Goal: Task Accomplishment & Management: Complete application form

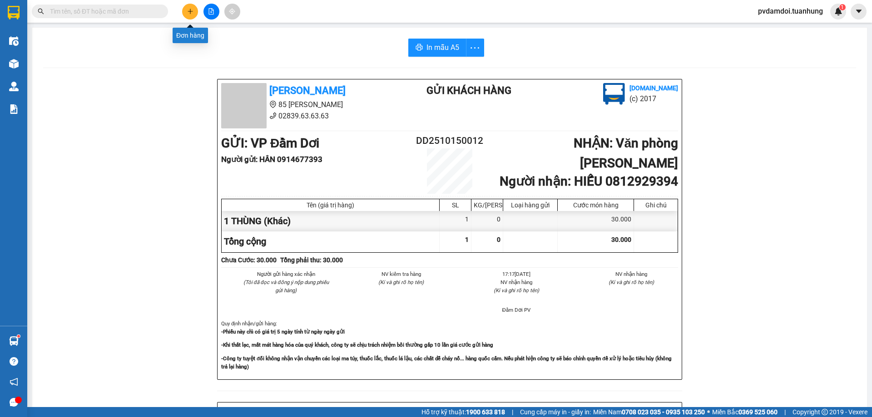
click at [197, 12] on button at bounding box center [190, 12] width 16 height 16
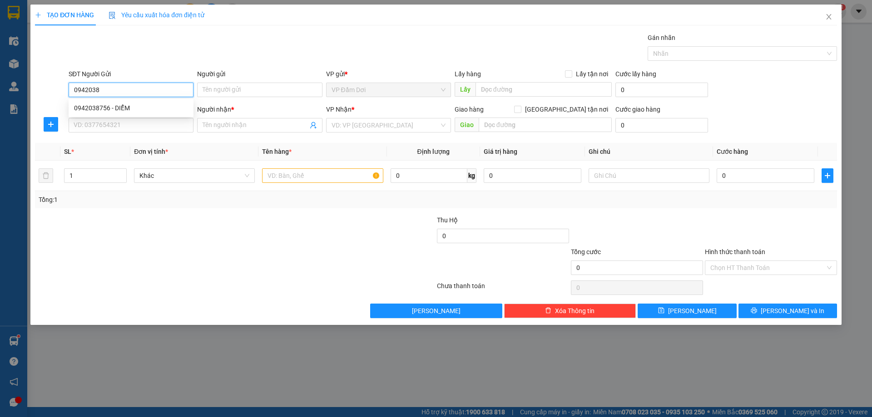
click at [102, 111] on div "0942038756 - DIỂM" at bounding box center [131, 108] width 114 height 10
type input "0942038756"
type input "DIỂM"
type input "0942038756"
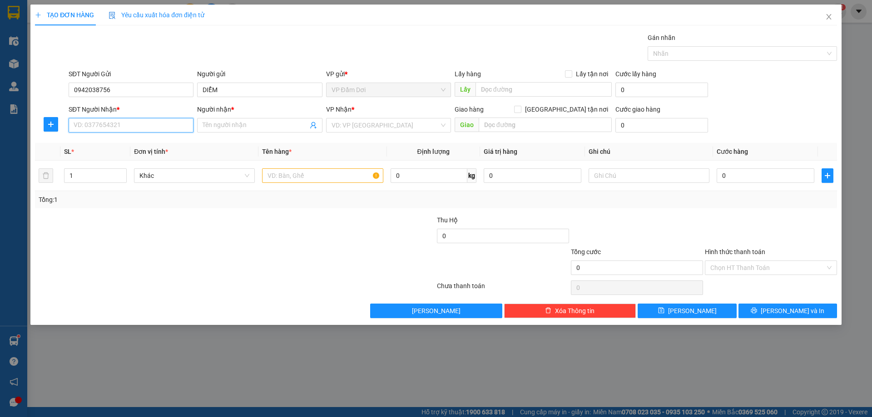
click at [105, 123] on input "SĐT Người Nhận *" at bounding box center [131, 125] width 125 height 15
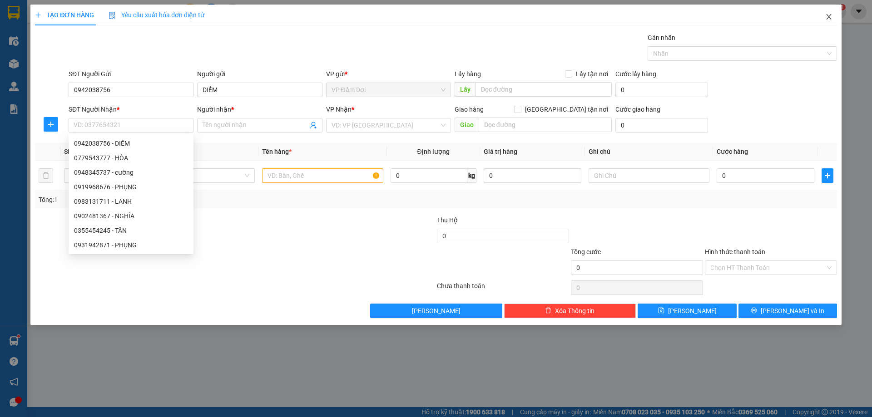
click at [837, 18] on span "Close" at bounding box center [828, 17] width 25 height 25
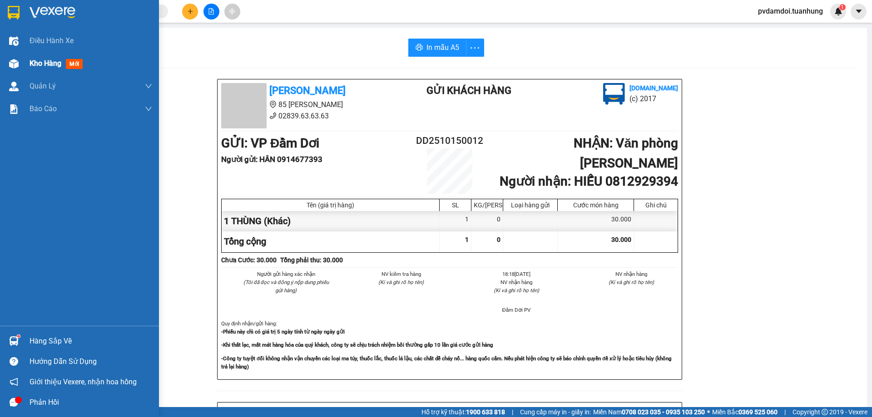
click at [27, 69] on div "Kho hàng mới" at bounding box center [79, 63] width 159 height 23
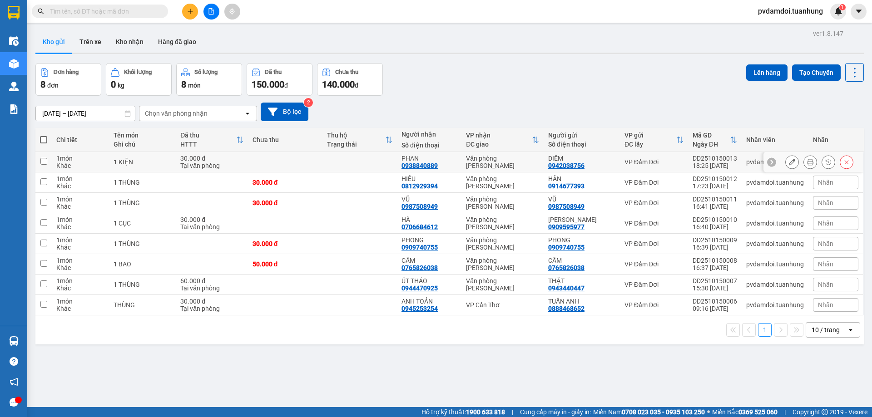
click at [807, 165] on icon at bounding box center [810, 162] width 6 height 6
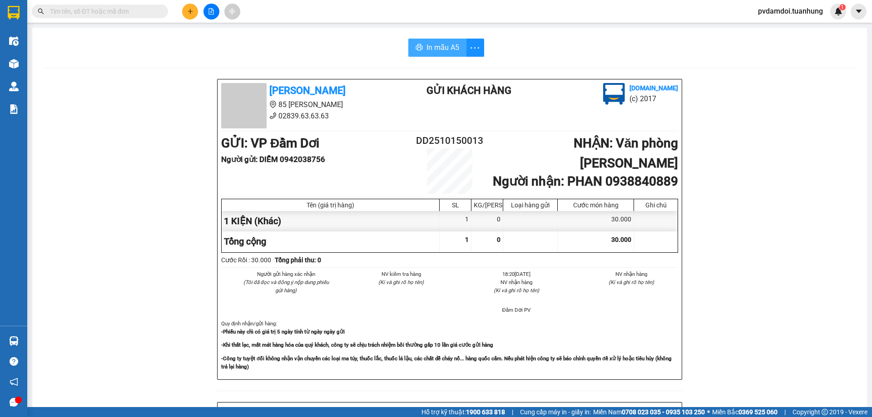
click at [419, 48] on button "In mẫu A5" at bounding box center [437, 48] width 58 height 18
click at [450, 58] on div "In mẫu A5 [PERSON_NAME] 85 [PERSON_NAME] Hoàng 02839.63.63.63 Gửi khách hàng [D…" at bounding box center [449, 381] width 834 height 707
click at [450, 49] on span "In mẫu A5" at bounding box center [442, 47] width 33 height 11
click at [199, 9] on div at bounding box center [211, 12] width 68 height 16
click at [197, 10] on button at bounding box center [190, 12] width 16 height 16
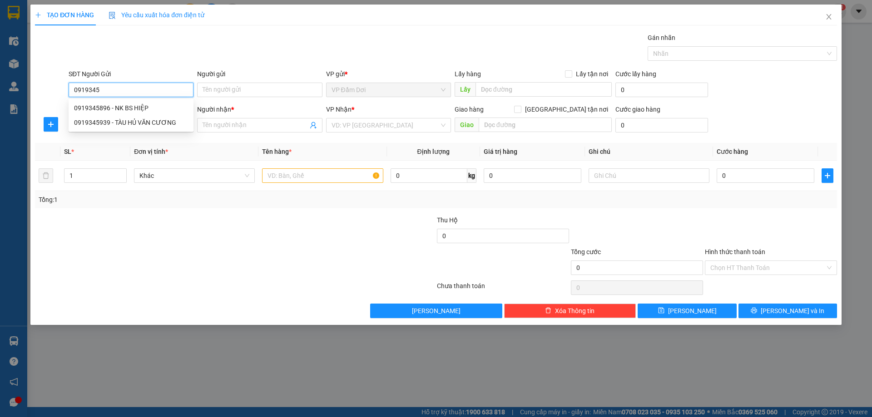
click at [157, 104] on div "0919345896 - NK BS HIỆP" at bounding box center [131, 108] width 114 height 10
type input "0919345896"
type input "NK BS HIỆP"
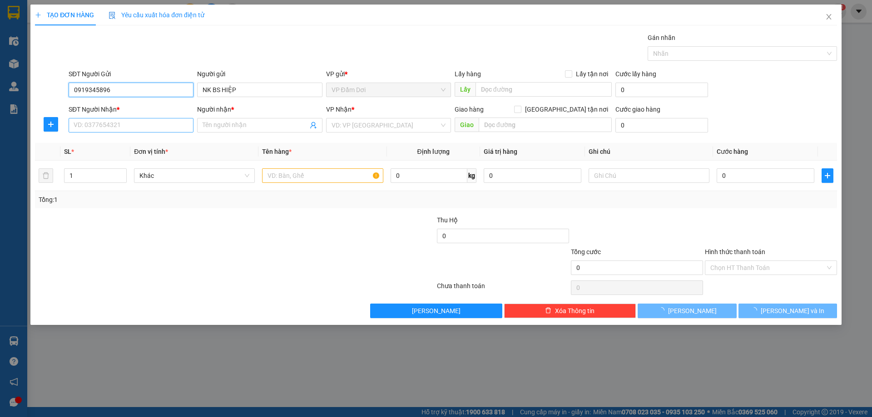
type input "0919345896"
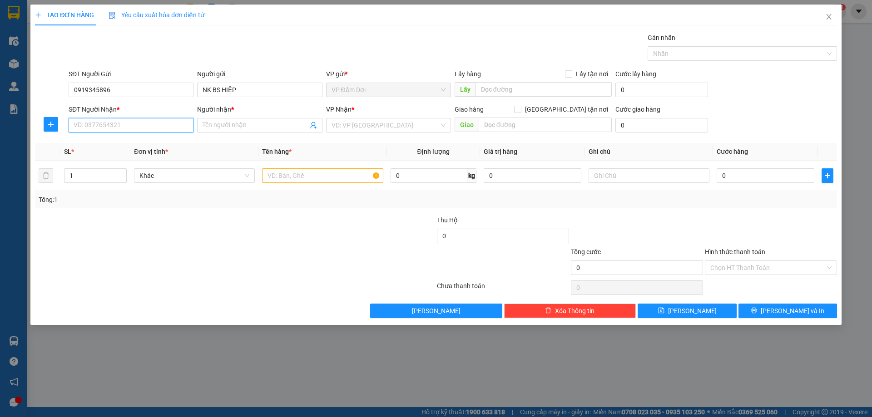
click at [161, 124] on input "SĐT Người Nhận *" at bounding box center [131, 125] width 125 height 15
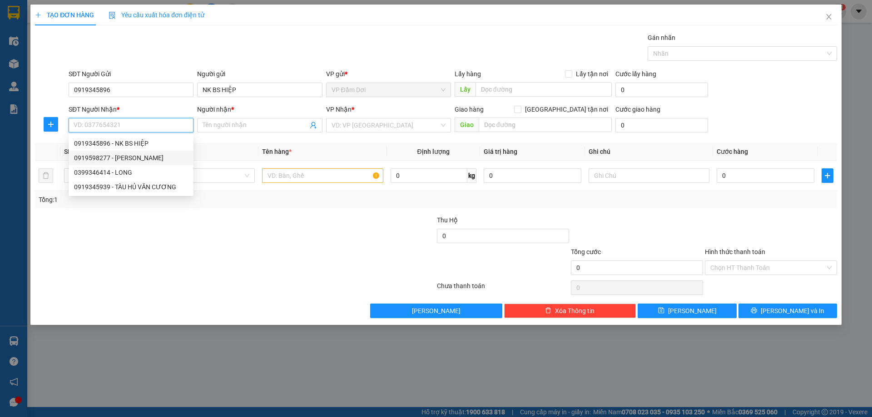
click at [159, 157] on div "0919598277 - [PERSON_NAME]" at bounding box center [131, 158] width 114 height 10
type input "0919598277"
type input "[PERSON_NAME]"
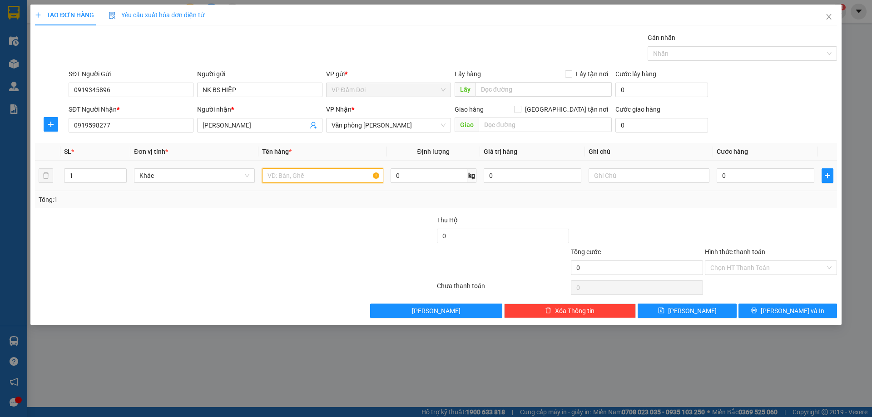
click at [285, 169] on input "text" at bounding box center [322, 175] width 121 height 15
click at [313, 171] on input "1 CỤC" at bounding box center [322, 175] width 121 height 15
type input "1 CỤC"
click at [776, 174] on input "0" at bounding box center [765, 175] width 98 height 15
type input "003"
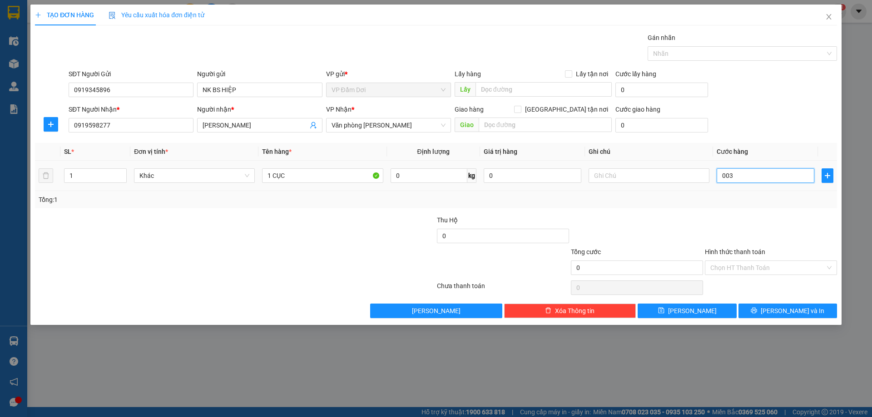
type input "3"
type input "0.030"
type input "30"
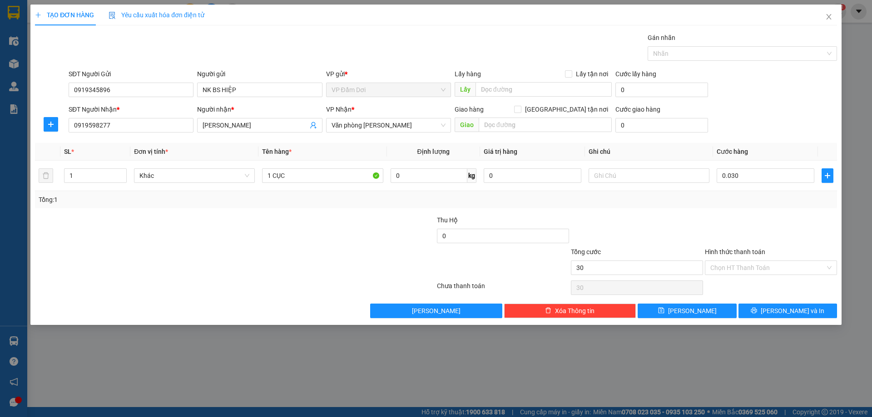
drag, startPoint x: 765, startPoint y: 221, endPoint x: 768, endPoint y: 227, distance: 6.9
click at [766, 222] on div at bounding box center [771, 231] width 134 height 32
type input "30.000"
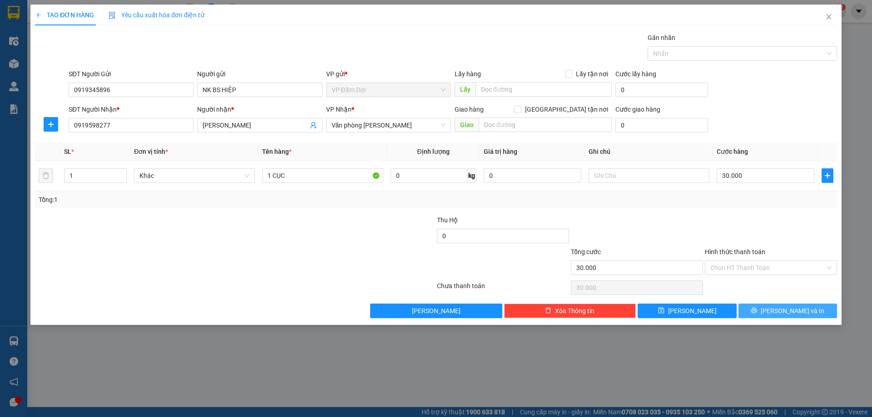
click at [780, 310] on span "[PERSON_NAME] và In" at bounding box center [792, 311] width 64 height 10
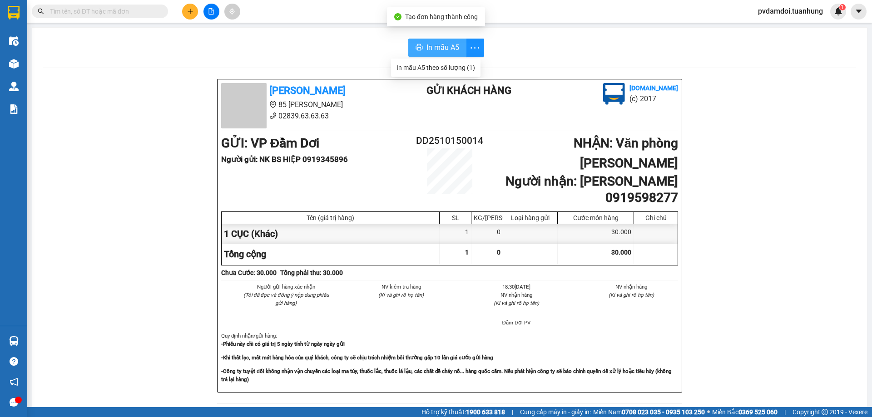
click at [461, 50] on button "In mẫu A5" at bounding box center [437, 48] width 58 height 18
